Goal: Task Accomplishment & Management: Manage account settings

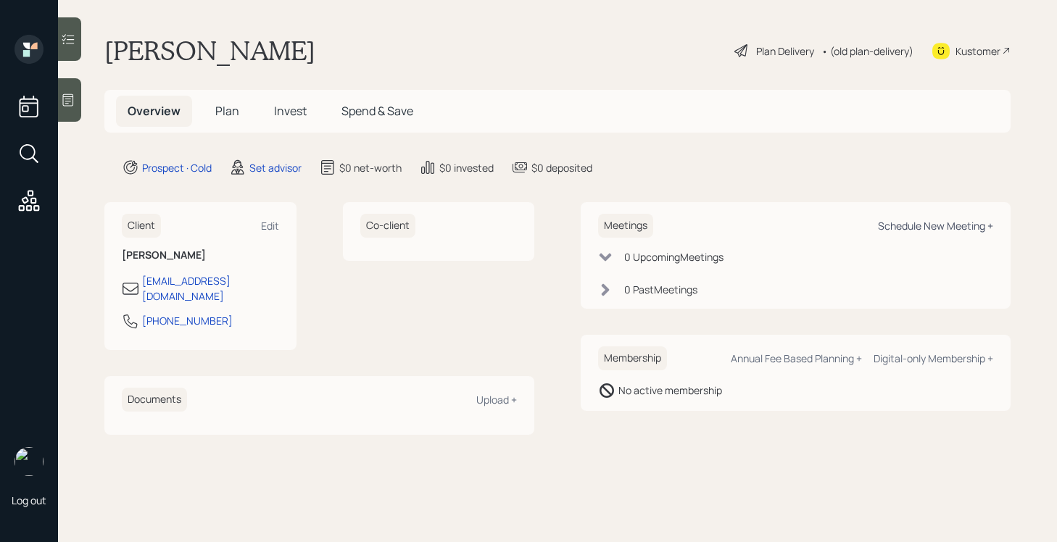
click at [915, 223] on div "Schedule New Meeting +" at bounding box center [935, 226] width 115 height 14
select select "round-[PERSON_NAME]"
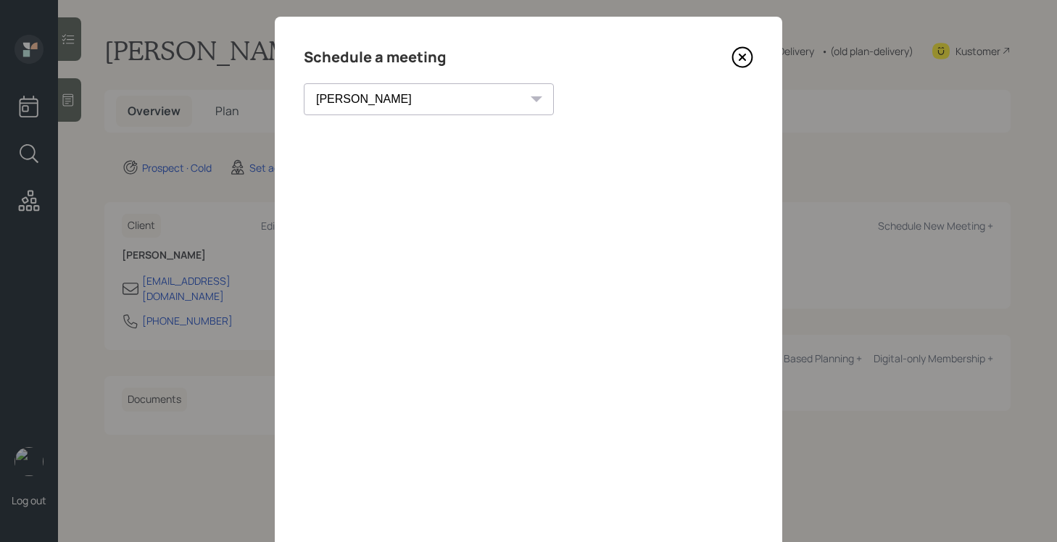
scroll to position [23, 0]
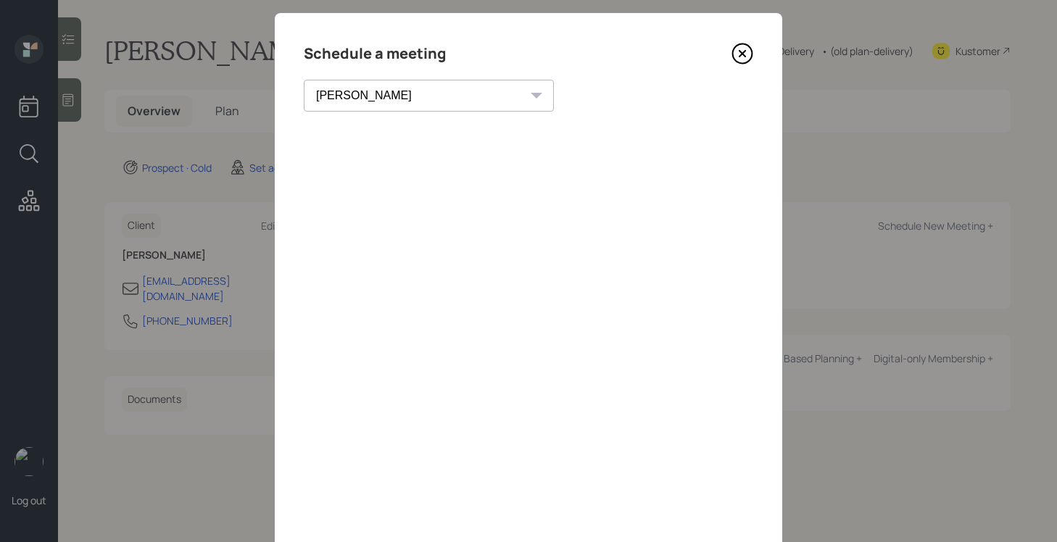
click at [739, 51] on icon at bounding box center [742, 54] width 6 height 6
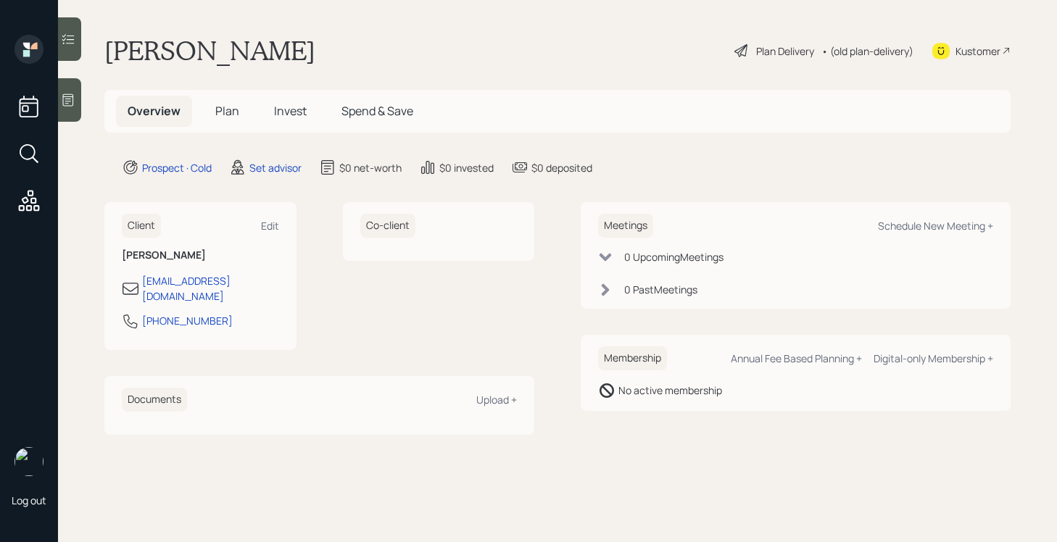
click at [74, 114] on div at bounding box center [69, 99] width 23 height 43
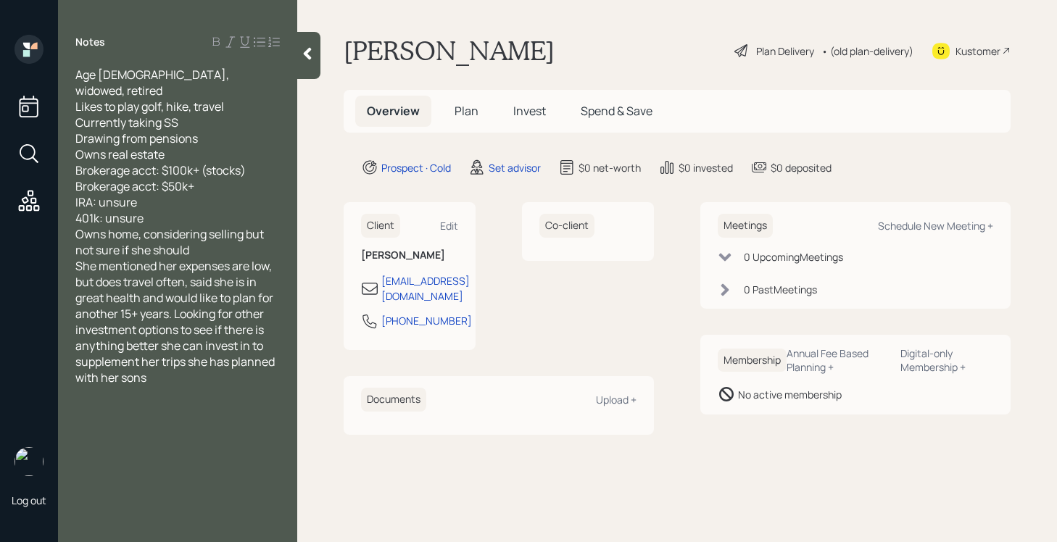
click at [199, 210] on div "401k: unsure" at bounding box center [177, 218] width 204 height 16
click at [199, 228] on div "Owns home, considering selling but not sure if she should" at bounding box center [177, 242] width 204 height 32
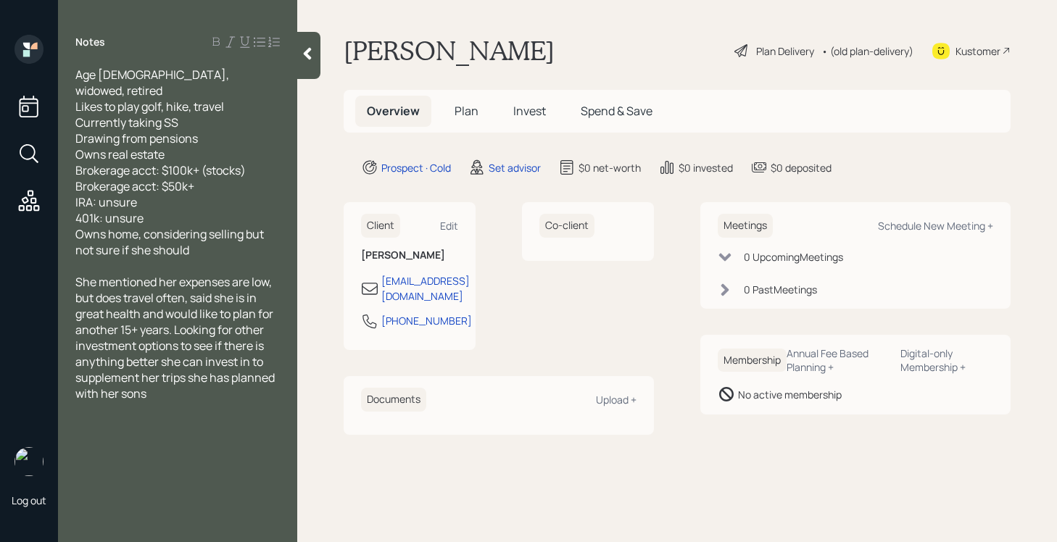
click at [305, 54] on icon at bounding box center [308, 54] width 8 height 12
